Goal: Task Accomplishment & Management: Complete application form

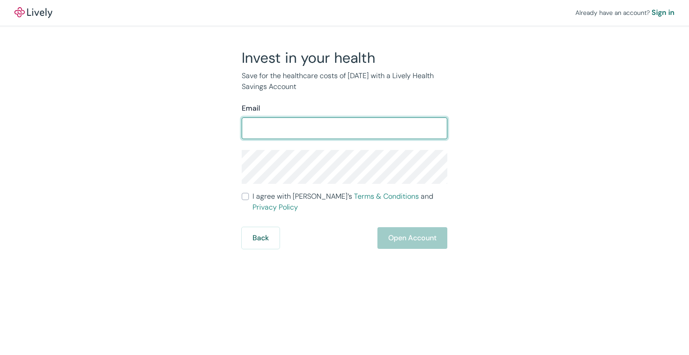
click at [261, 129] on input "Email" at bounding box center [345, 128] width 206 height 18
type input "ibraptor@aol.com"
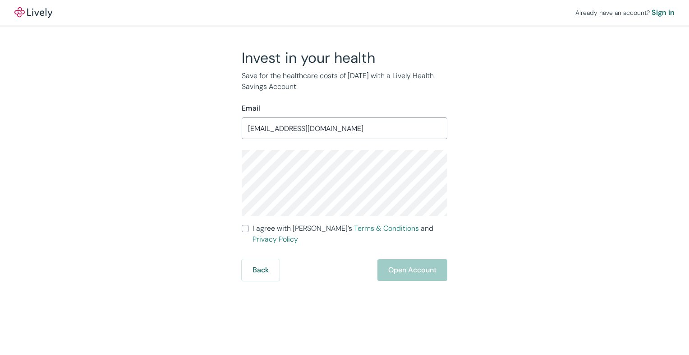
click at [246, 227] on input "I agree with Lively’s Terms & Conditions and Privacy Policy" at bounding box center [245, 228] width 7 height 7
checkbox input "true"
click at [404, 259] on button "Open Account" at bounding box center [413, 270] width 70 height 22
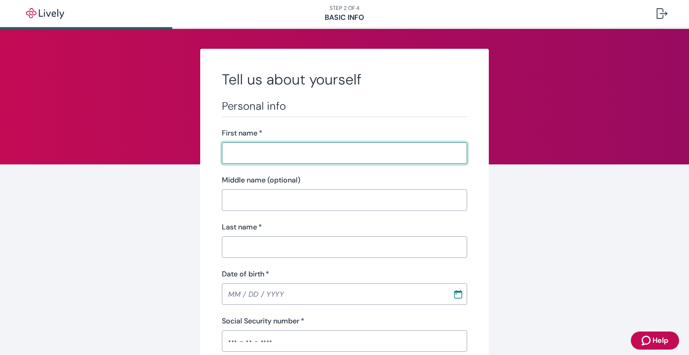
click at [250, 152] on input "First name   *" at bounding box center [344, 153] width 245 height 18
type input "Chad"
type input "W"
type input "Jannusch"
type input "03 / 10 / 1979"
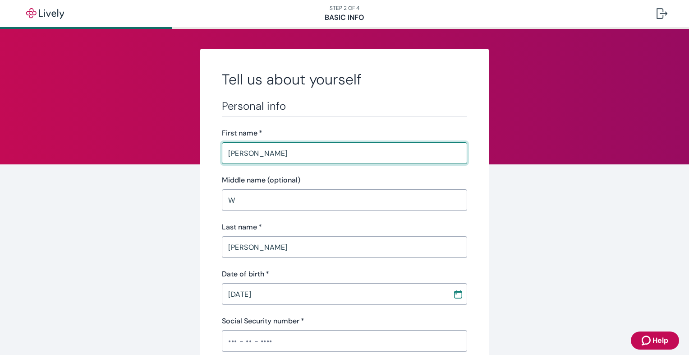
type input "•••-•"
type input "Kitchen"
type input "Makray Country Club"
type input "(847) 338-1041"
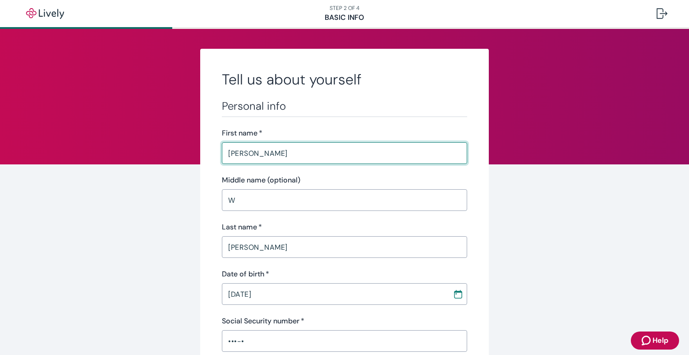
type input "1608 WATERVILLE LN"
type input "SCHAUMBURG"
type input "IL"
type input "60194"
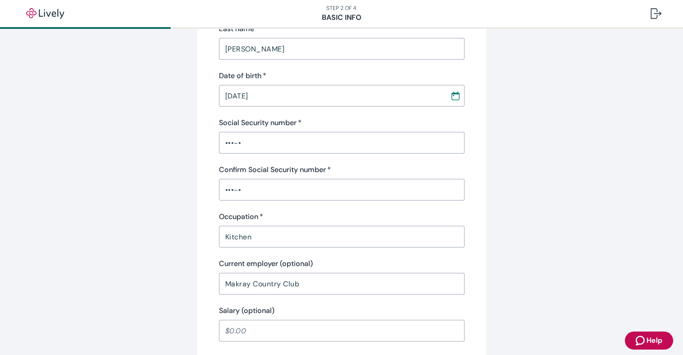
scroll to position [180, 0]
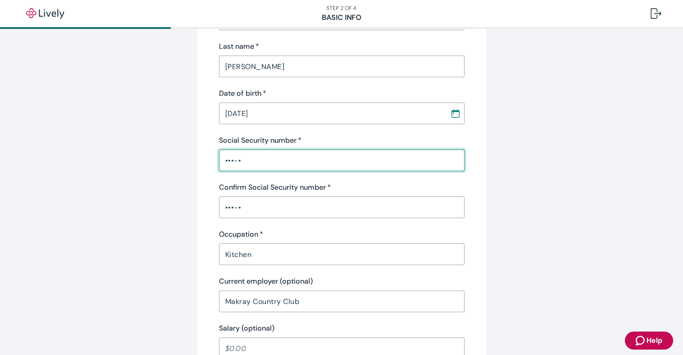
click at [222, 159] on input "•••-•" at bounding box center [341, 160] width 245 height 18
type input "•••-••-638"
type input "IL"
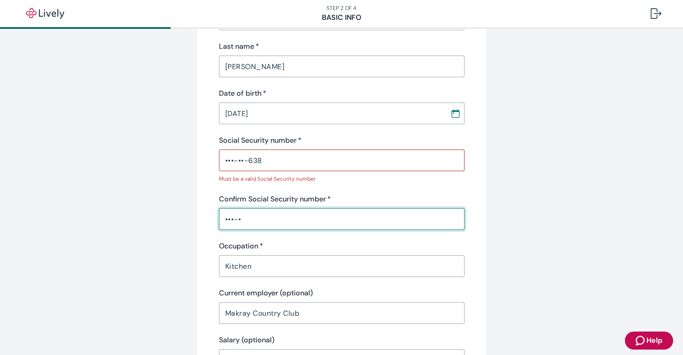
click at [220, 207] on div "Confirm Social Security number   * •••-• ​" at bounding box center [341, 212] width 245 height 36
type input "•••-••-638"
type input "IL"
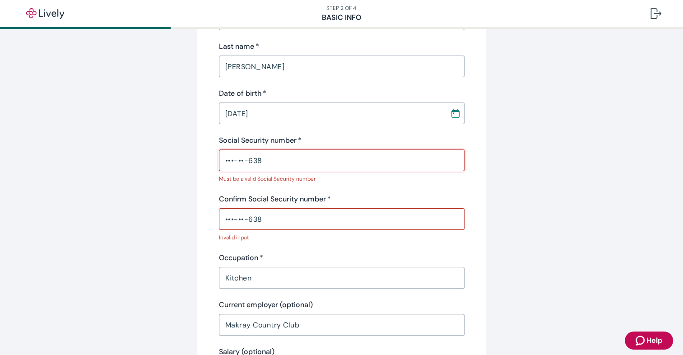
click at [221, 160] on input "•••-••-638" at bounding box center [341, 160] width 245 height 18
type input "•"
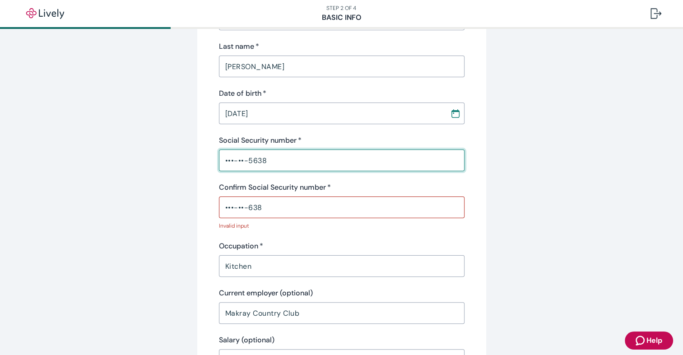
type input "•••-••-5638"
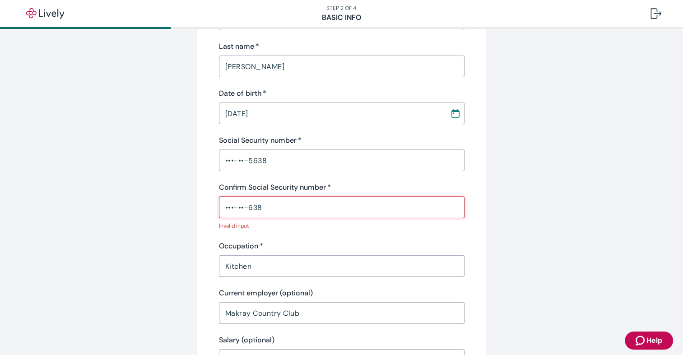
click at [222, 209] on input "•••-••-638" at bounding box center [341, 207] width 245 height 18
click at [277, 214] on input "•••-••-3638" at bounding box center [341, 207] width 245 height 18
type input "•"
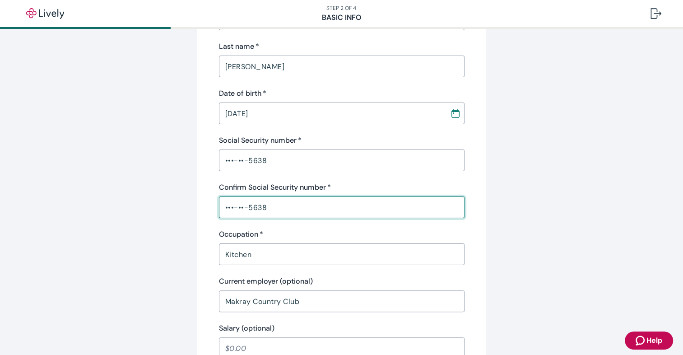
type input "•••-••-5638"
drag, startPoint x: 181, startPoint y: 239, endPoint x: 185, endPoint y: 232, distance: 7.9
click at [182, 239] on div "Tell us about yourself Personal info First name   * Chad ​ Middle name (optiona…" at bounding box center [341, 289] width 433 height 842
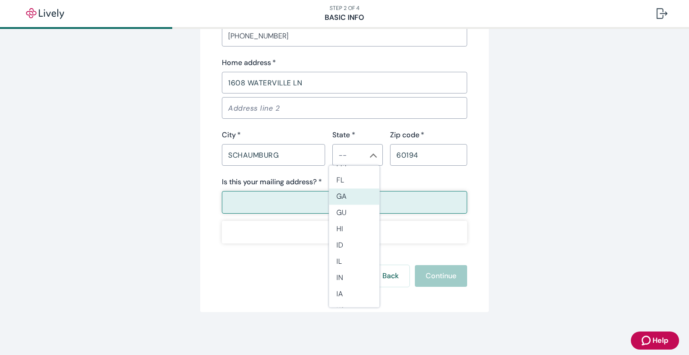
scroll to position [240, 0]
click at [348, 195] on li "IL" at bounding box center [354, 196] width 51 height 16
type input "IL"
click at [340, 200] on p "Yes" at bounding box center [344, 202] width 11 height 11
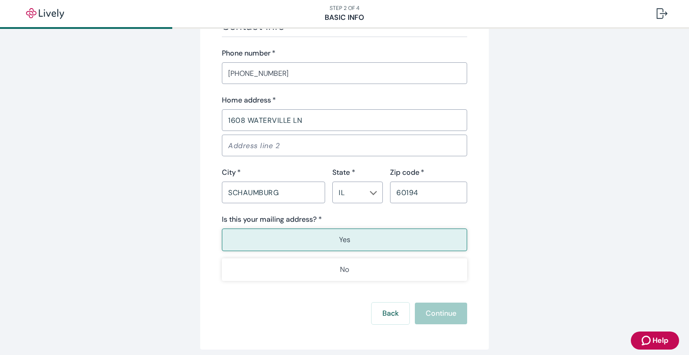
scroll to position [579, 0]
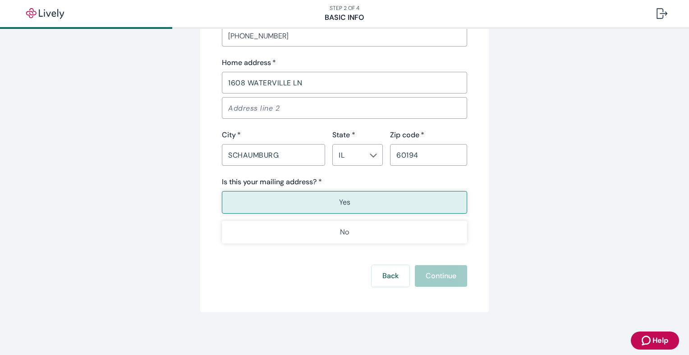
click at [312, 204] on button "Yes" at bounding box center [344, 202] width 245 height 23
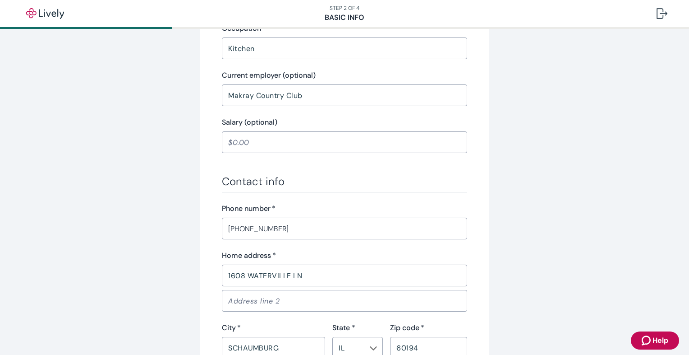
scroll to position [421, 0]
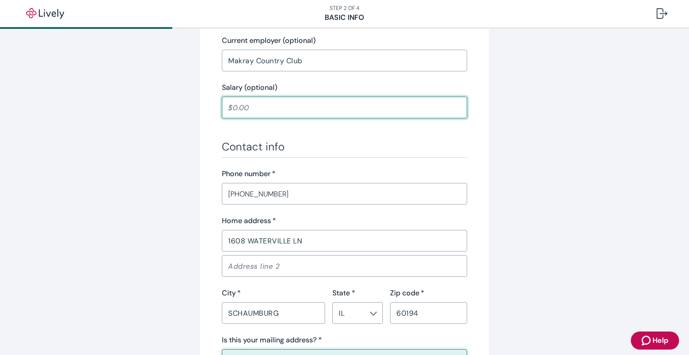
click at [228, 107] on input "Salary (optional)" at bounding box center [344, 107] width 245 height 18
click at [229, 107] on input "Salary (optional)" at bounding box center [344, 107] width 245 height 18
type input "20,000.00"
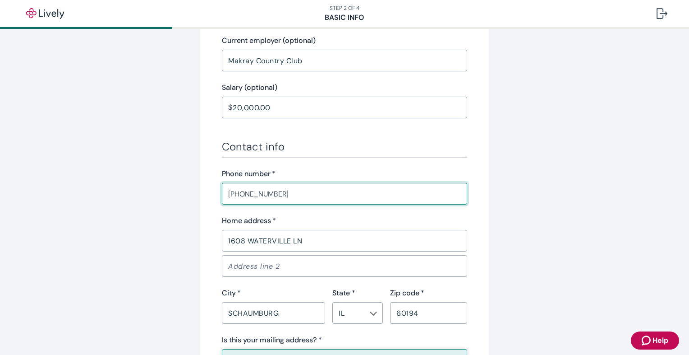
click at [316, 191] on input "(847) 338-1041" at bounding box center [344, 194] width 245 height 18
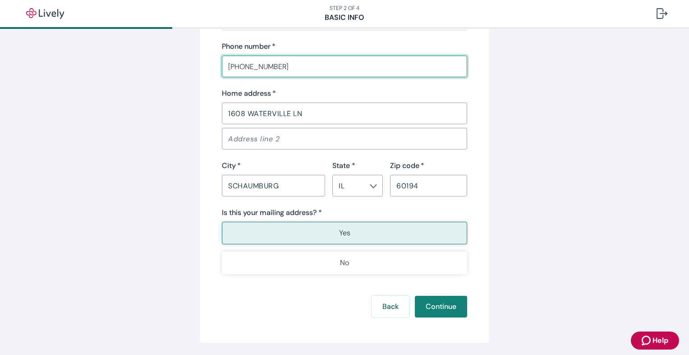
scroll to position [579, 0]
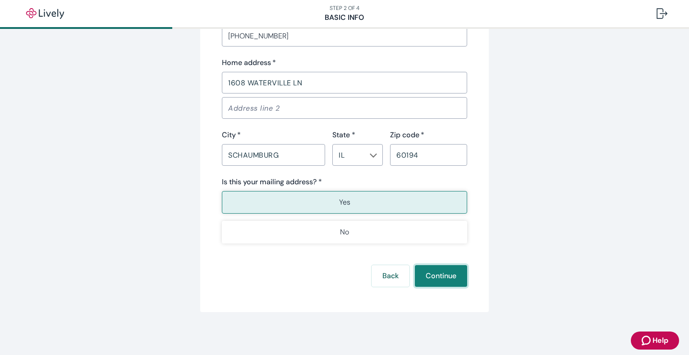
click at [437, 272] on button "Continue" at bounding box center [441, 276] width 52 height 22
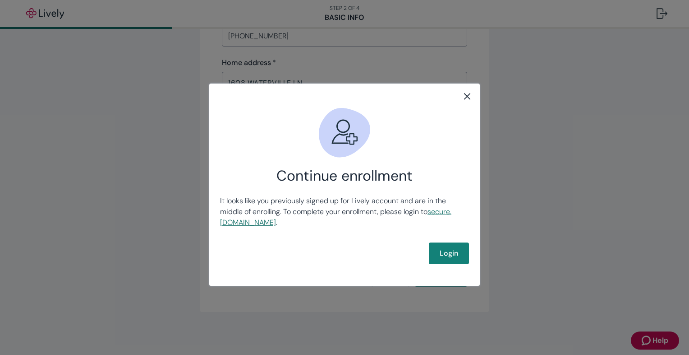
click at [252, 221] on link "secure .livelyme.com" at bounding box center [335, 217] width 231 height 20
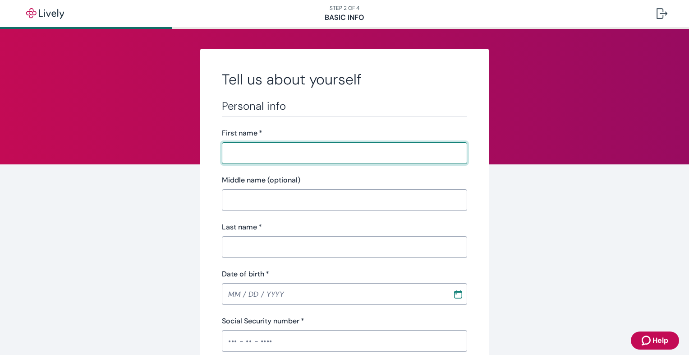
click at [246, 153] on input "First name   *" at bounding box center [344, 153] width 245 height 18
type input "Chad"
type input "W"
type input "Jannusch"
type input "03 / 10 / 1979"
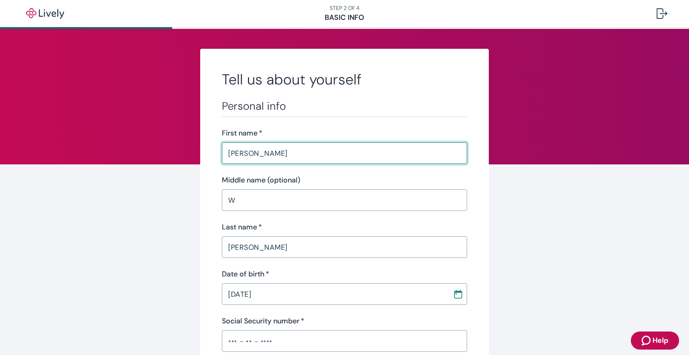
type input "•••-•"
type input "Kitchen"
type input "Makray Country Club"
type input "20,000.00"
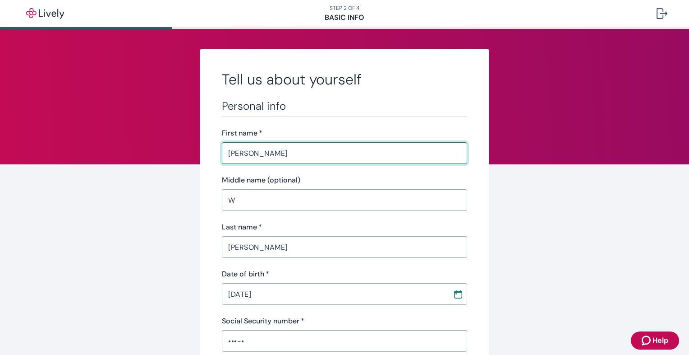
type input "(847) 338-1041"
type input "1608 WATERVILLE LN"
type input "SCHAUMBURG"
type input "IL"
type input "60194"
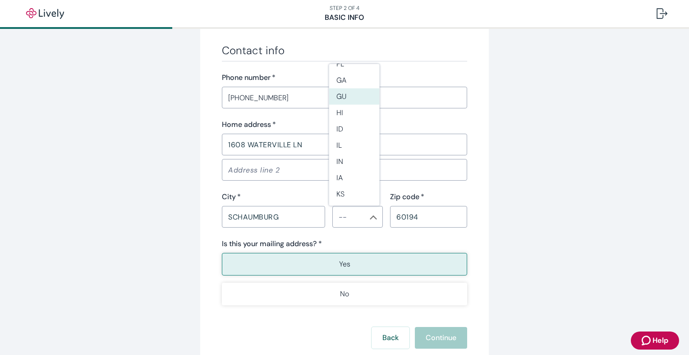
scroll to position [240, 0]
click at [347, 94] on li "IL" at bounding box center [354, 95] width 51 height 16
type input "IL"
click at [258, 153] on div "1608 WATERVILLE LN ​" at bounding box center [344, 145] width 245 height 22
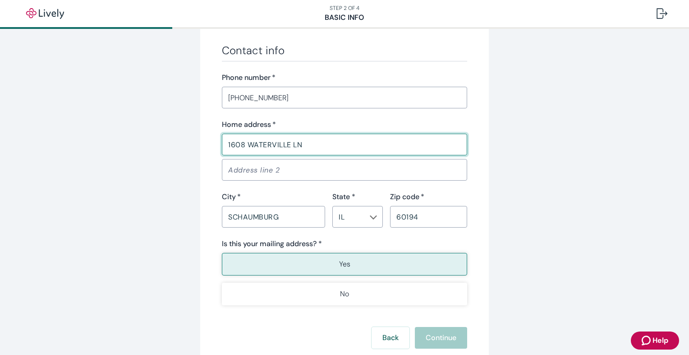
scroll to position [579, 0]
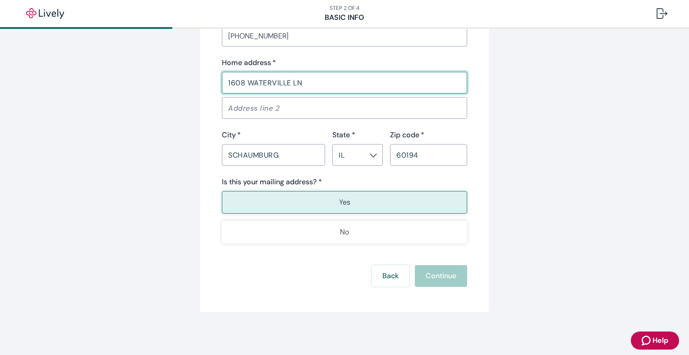
click at [334, 201] on button "Yes" at bounding box center [344, 202] width 245 height 23
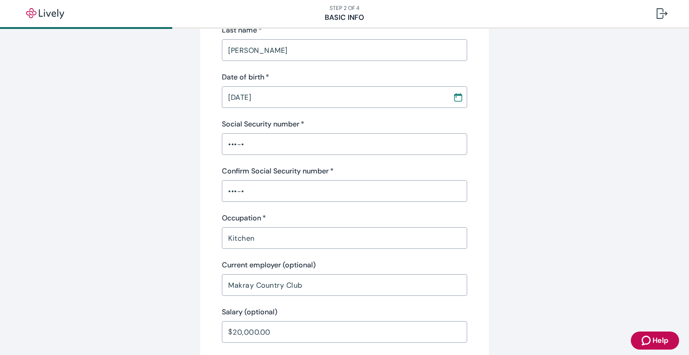
scroll to position [180, 0]
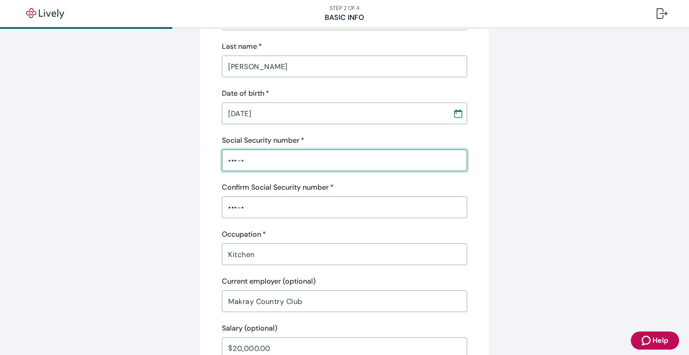
click at [226, 159] on input "•••-•" at bounding box center [344, 160] width 245 height 18
type input "•"
type input "•••-••-5638"
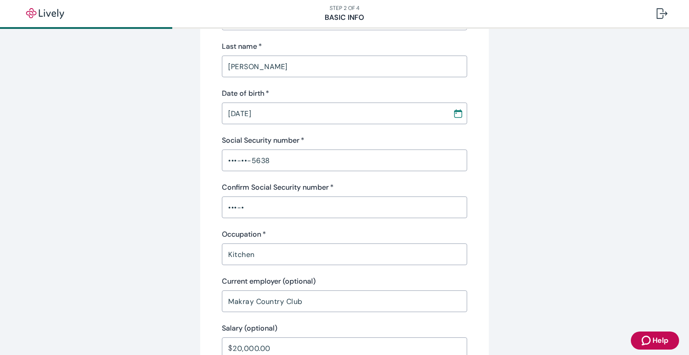
click at [189, 196] on div "Tell us about yourself Personal info First name   * Chad ​ Middle name (optiona…" at bounding box center [344, 289] width 433 height 842
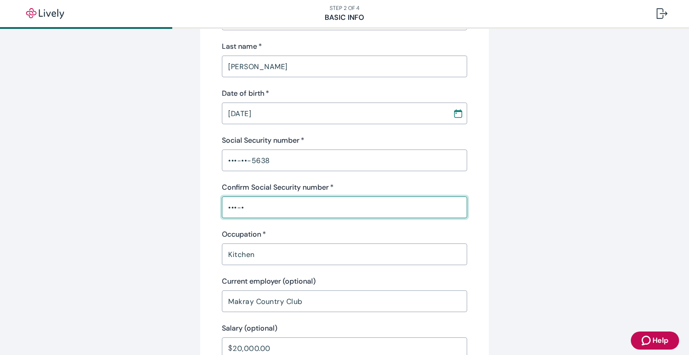
click at [224, 207] on input "•••-•" at bounding box center [344, 207] width 245 height 18
type input "•"
type input "•••-••-5638"
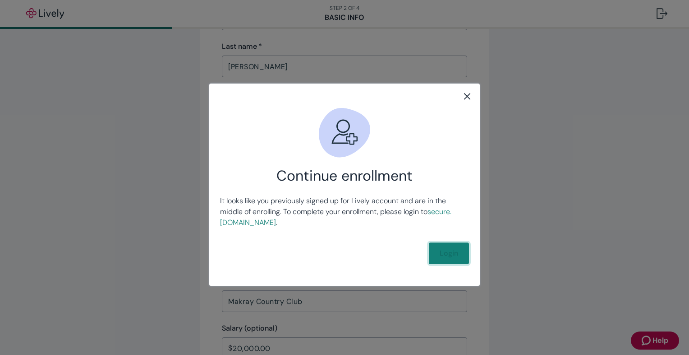
click at [449, 249] on link "Login" at bounding box center [449, 253] width 40 height 22
